Goal: Transaction & Acquisition: Purchase product/service

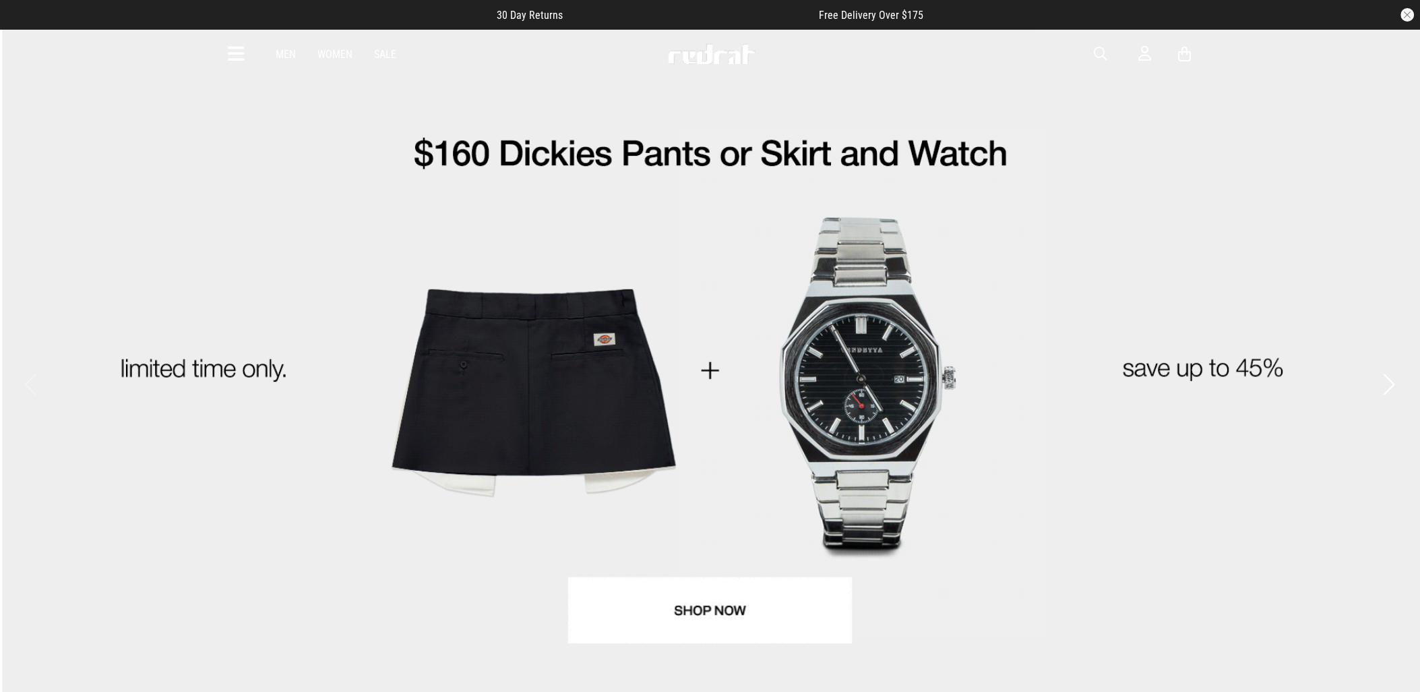
click at [1095, 51] on span "button" at bounding box center [1101, 54] width 13 height 16
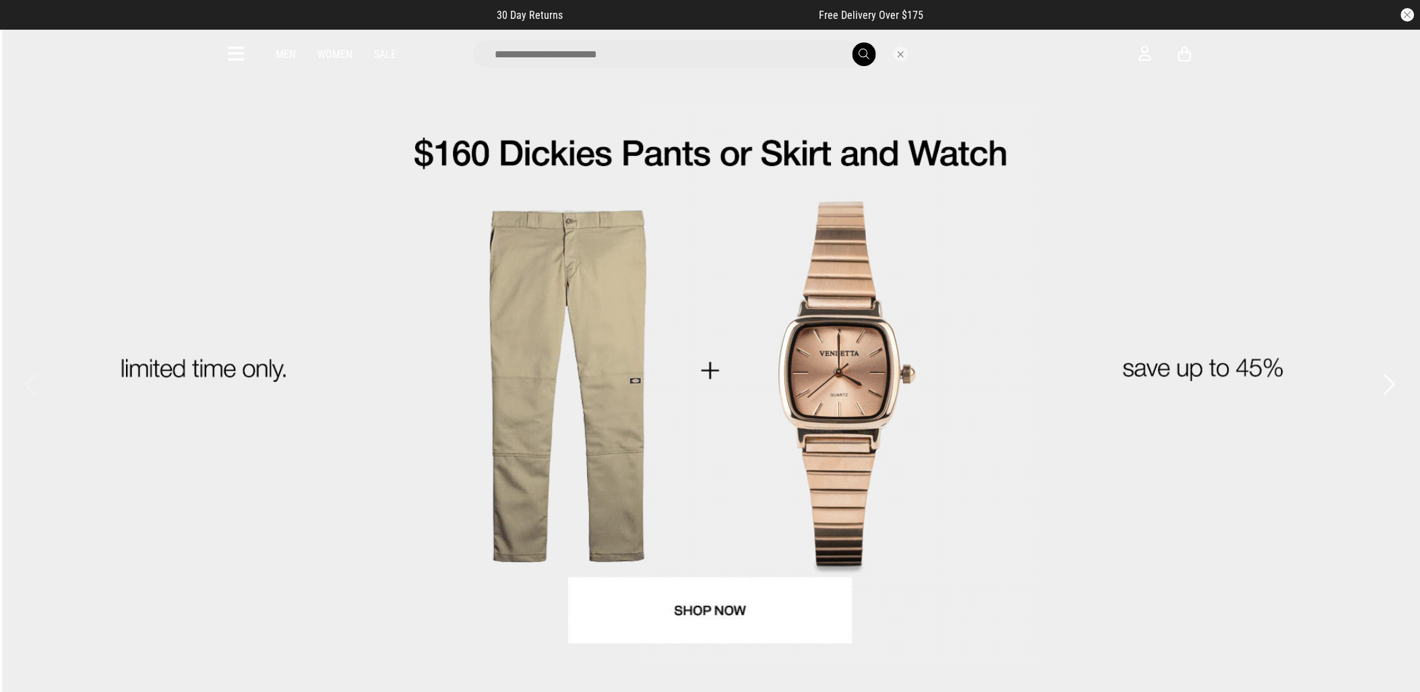
drag, startPoint x: 556, startPoint y: 55, endPoint x: 582, endPoint y: 55, distance: 26.3
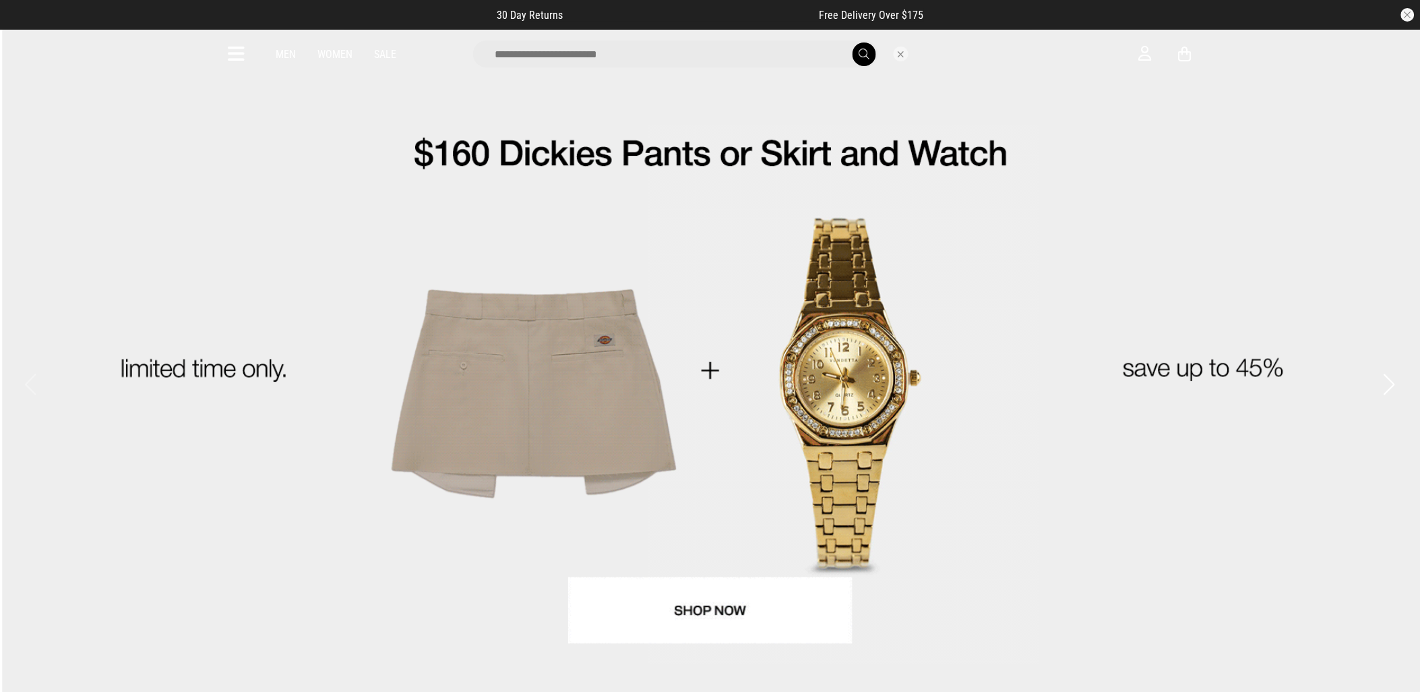
click at [556, 55] on input "search" at bounding box center [675, 53] width 405 height 27
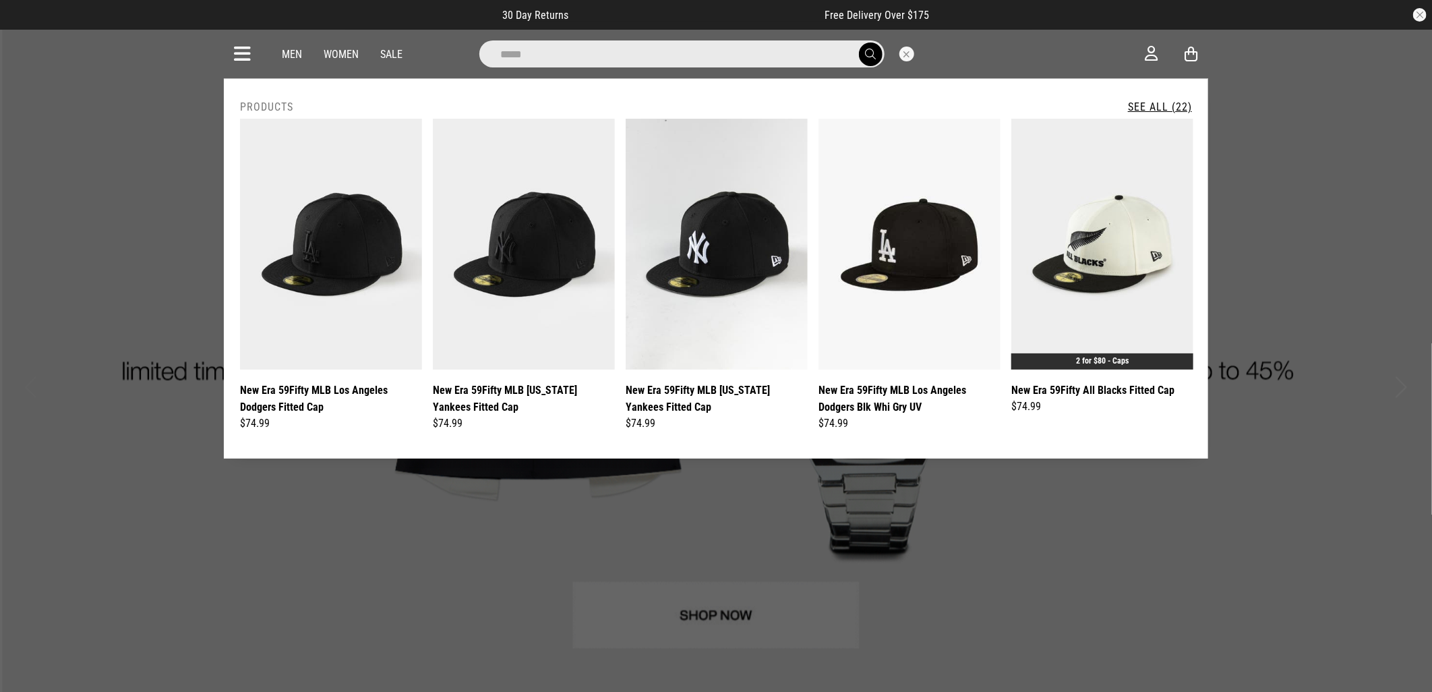
type input "*****"
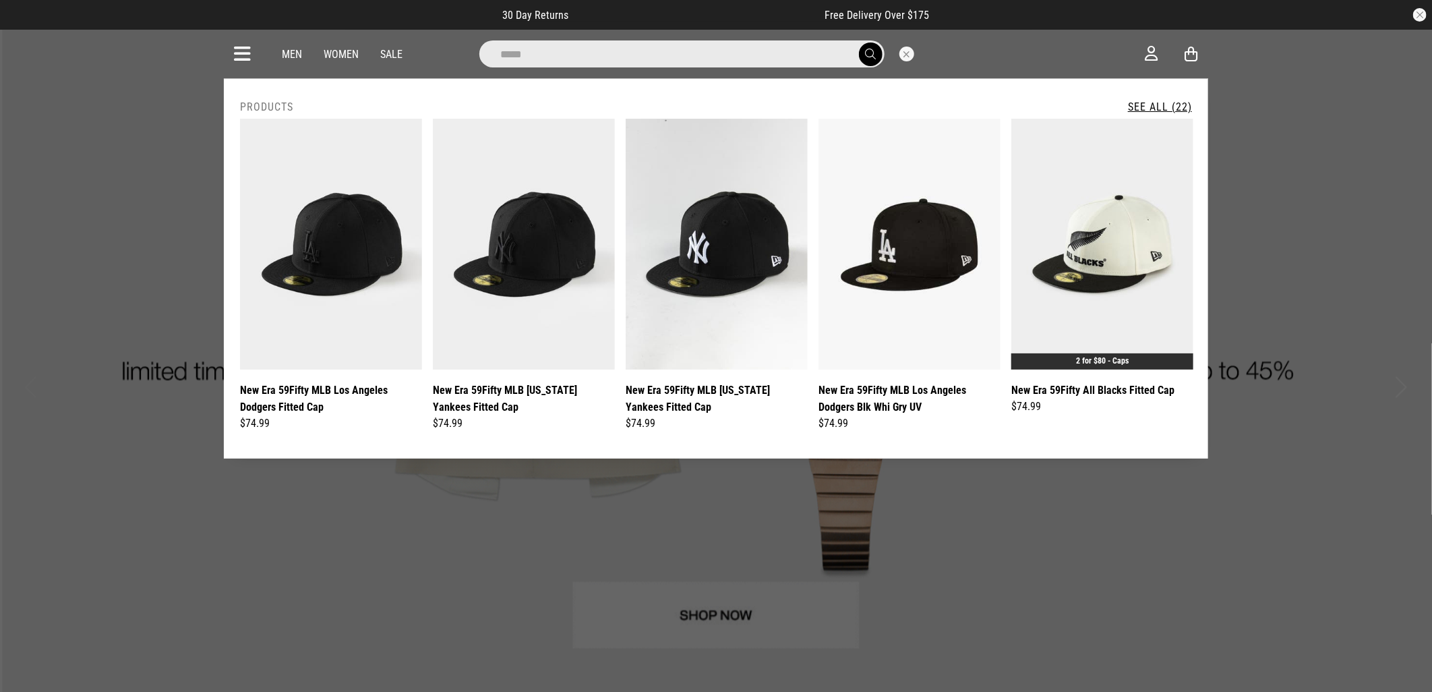
click at [859, 42] on button "submit" at bounding box center [871, 54] width 24 height 24
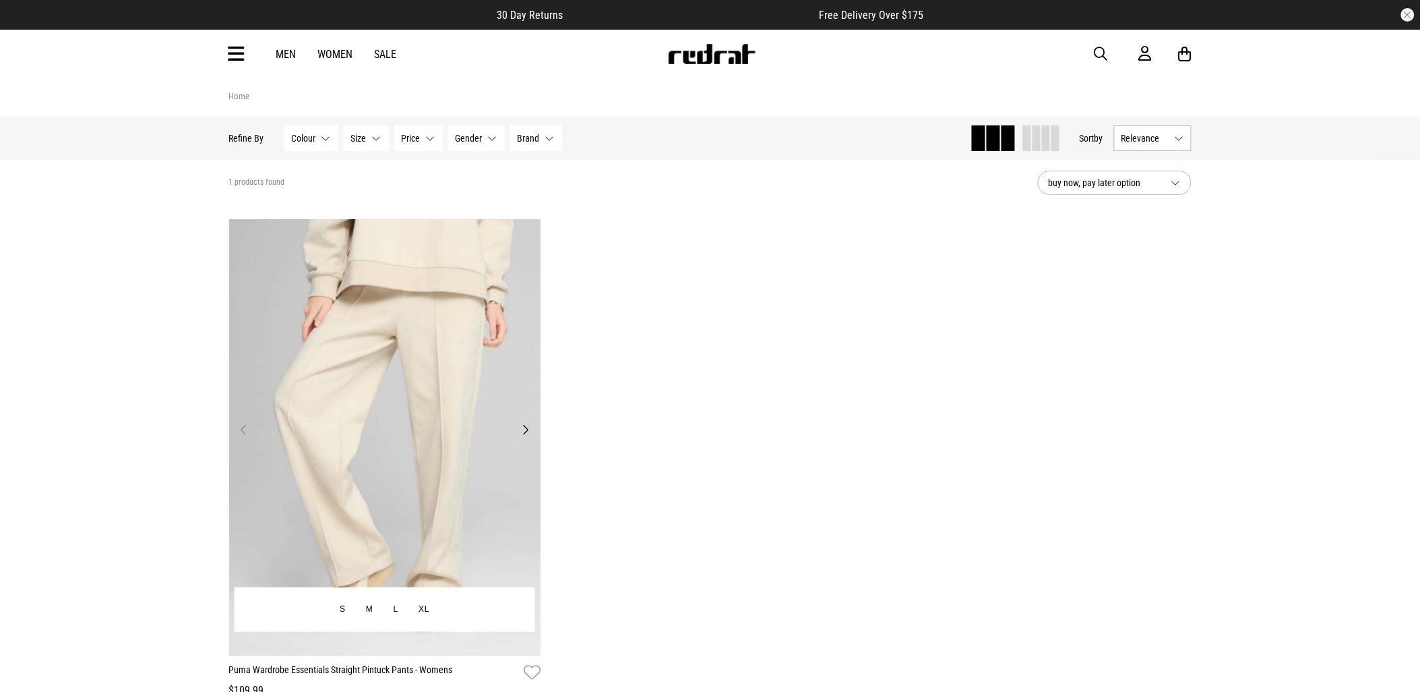
click at [526, 421] on img at bounding box center [385, 437] width 312 height 437
